Goal: Transaction & Acquisition: Purchase product/service

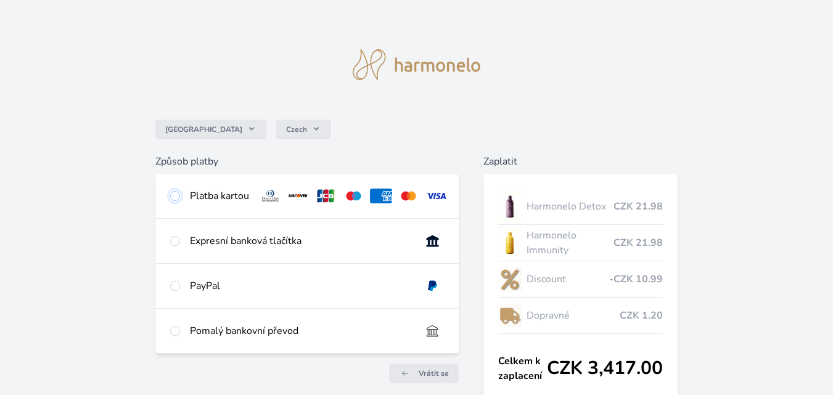
click at [176, 194] on input "radio" at bounding box center [175, 196] width 10 height 10
radio input "true"
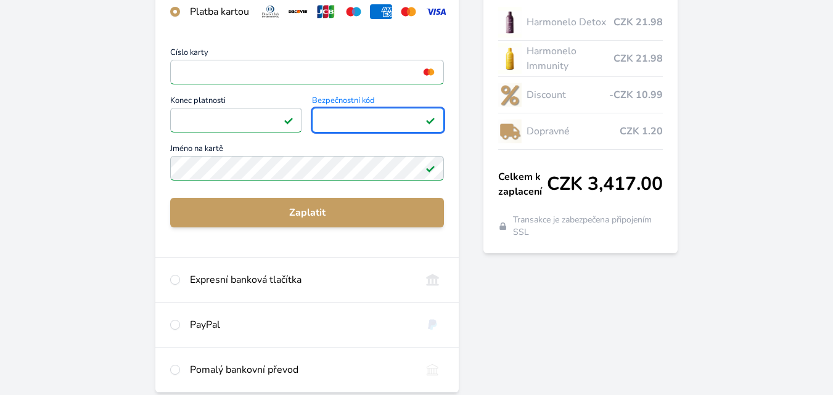
scroll to position [191, 0]
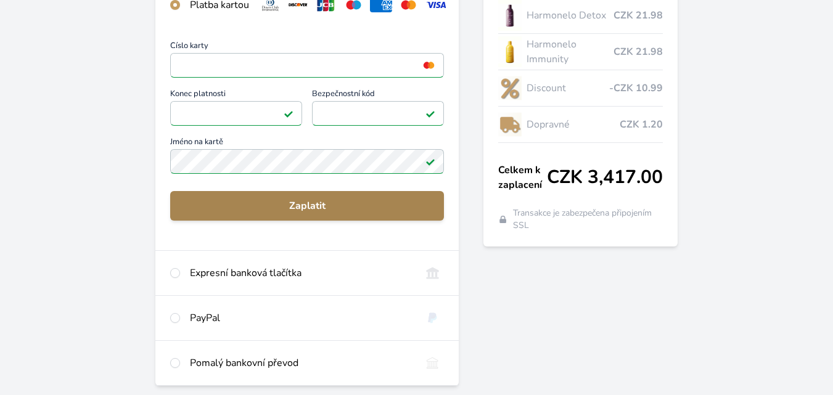
click at [306, 211] on span "Zaplatit" at bounding box center [307, 206] width 254 height 15
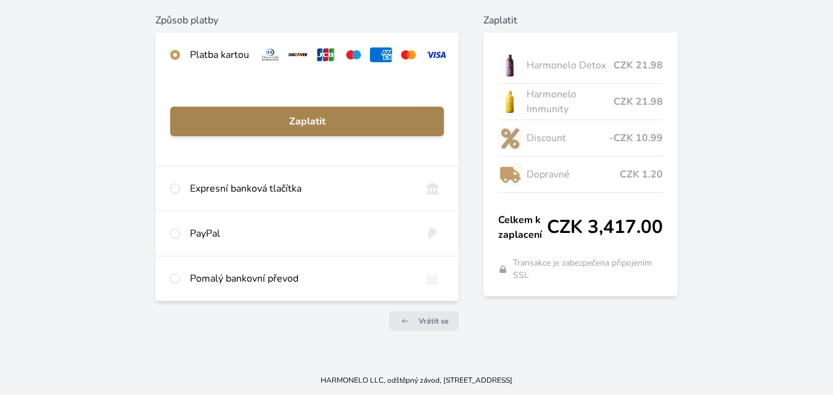
scroll to position [150, 0]
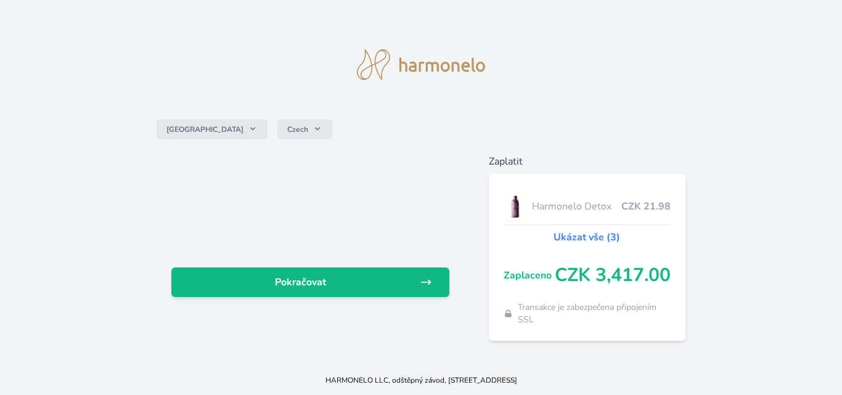
click at [591, 237] on link "Ukázat vše (3)" at bounding box center [587, 237] width 67 height 15
